Goal: Find contact information: Find contact information

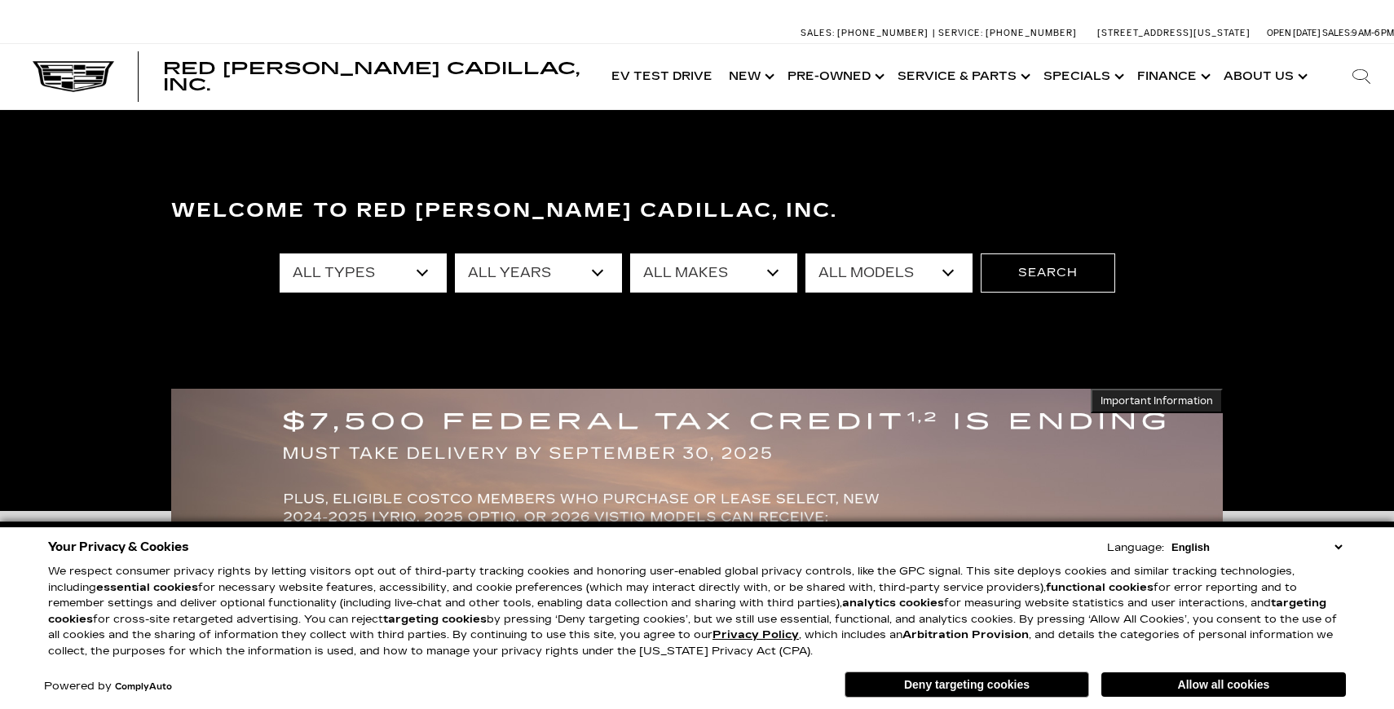
click at [1289, 65] on link "Show About Us" at bounding box center [1263, 76] width 97 height 65
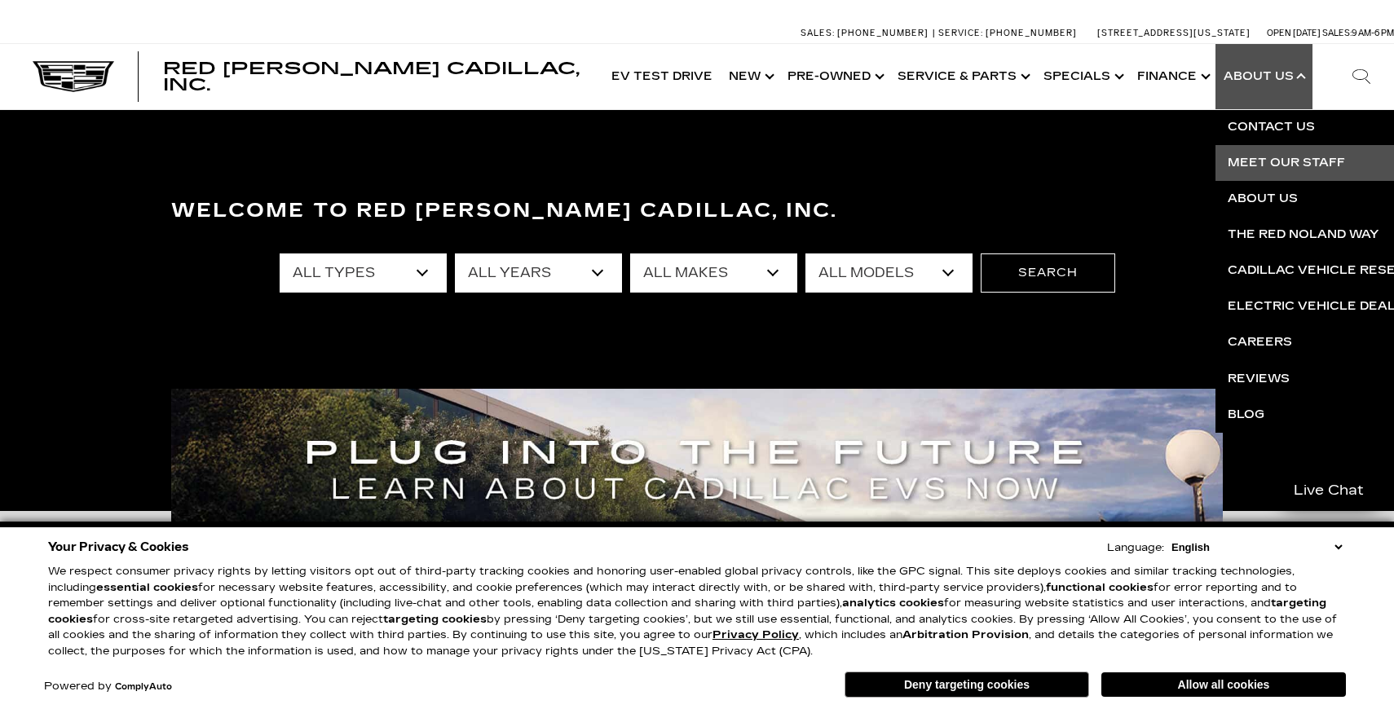
click at [1268, 160] on link "Meet Our Staff" at bounding box center [1412, 163] width 395 height 36
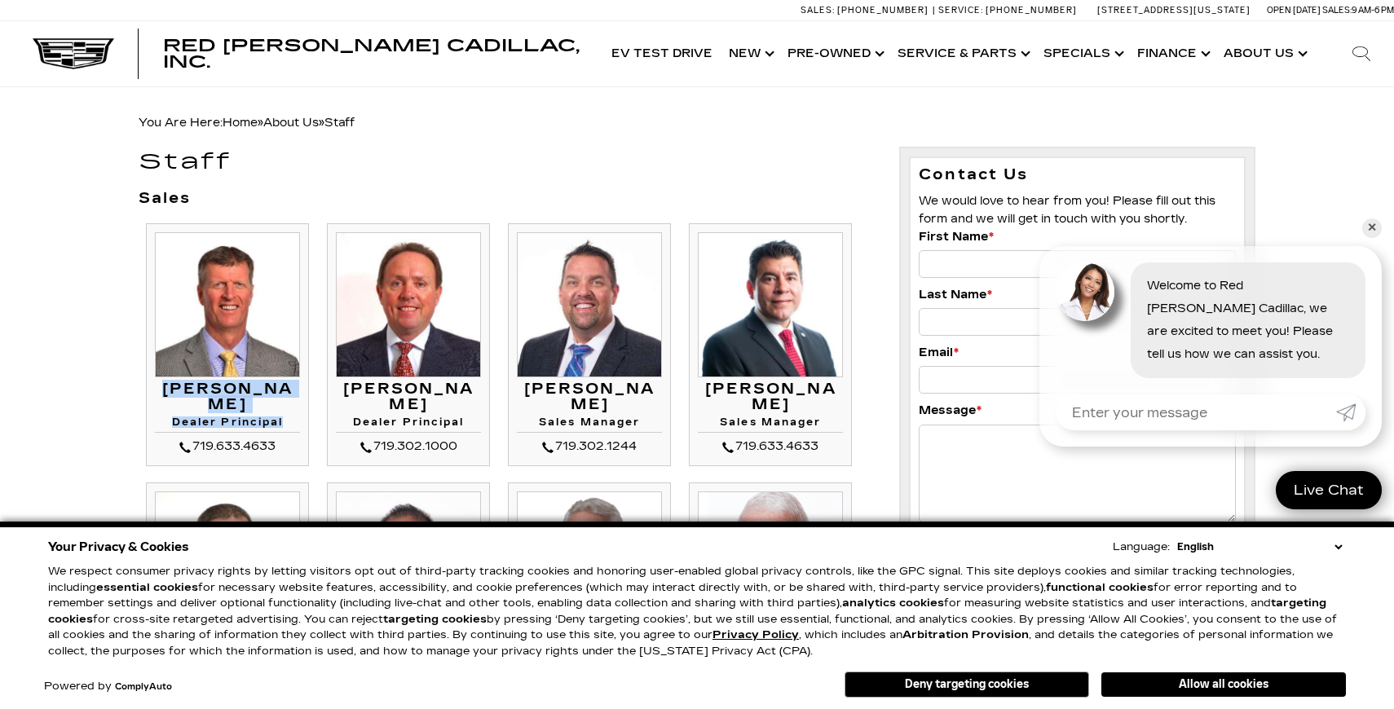
drag, startPoint x: 206, startPoint y: 391, endPoint x: 287, endPoint y: 426, distance: 88.0
click at [287, 426] on div "[PERSON_NAME] Dealer Principal 719.633.4633 [PERSON_NAME] Dealer Principal" at bounding box center [227, 420] width 145 height 76
copy div "[PERSON_NAME] Dealer Principal"
